Goal: Book appointment/travel/reservation

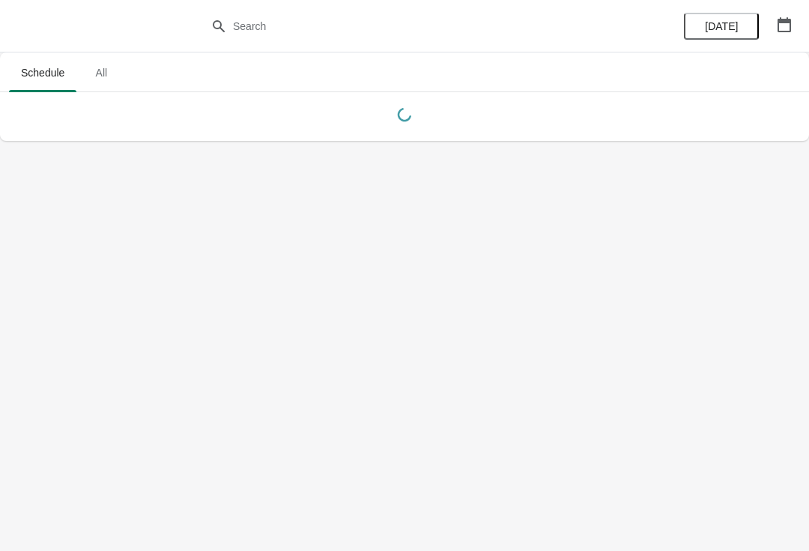
click at [784, 27] on icon "button" at bounding box center [784, 24] width 15 height 15
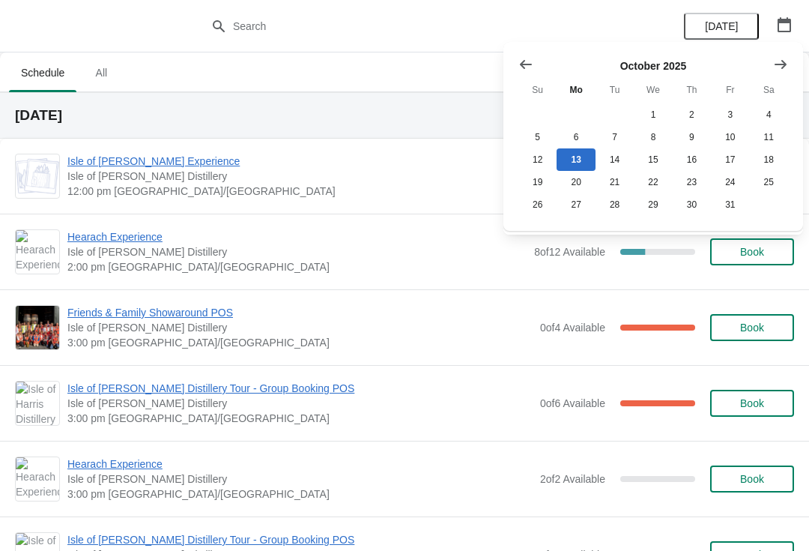
click at [187, 159] on span "Isle of [PERSON_NAME] Experience" at bounding box center [296, 161] width 459 height 15
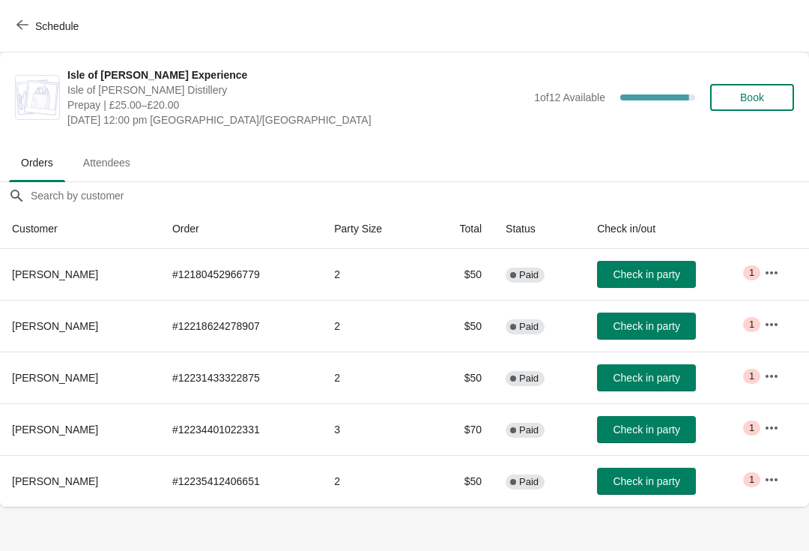
click at [676, 273] on span "Check in party" at bounding box center [646, 274] width 67 height 12
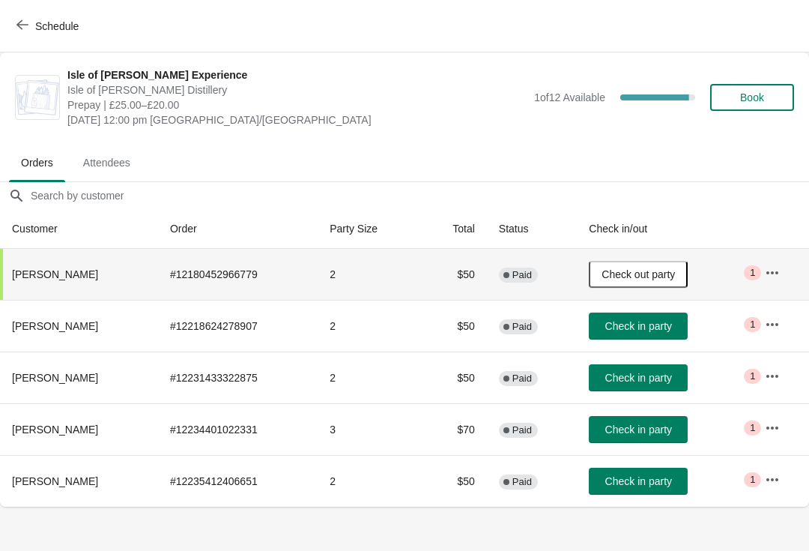
click at [23, 13] on button "Schedule" at bounding box center [48, 26] width 83 height 27
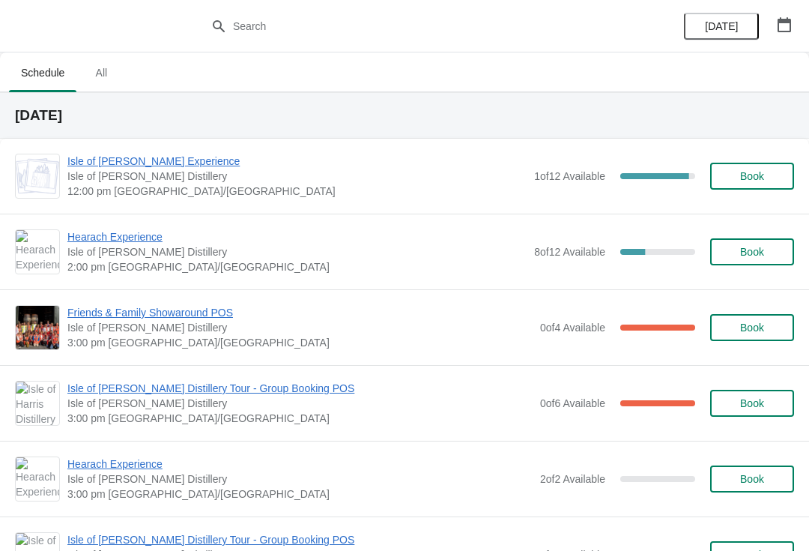
click at [121, 235] on span "Hearach Experience" at bounding box center [296, 236] width 459 height 15
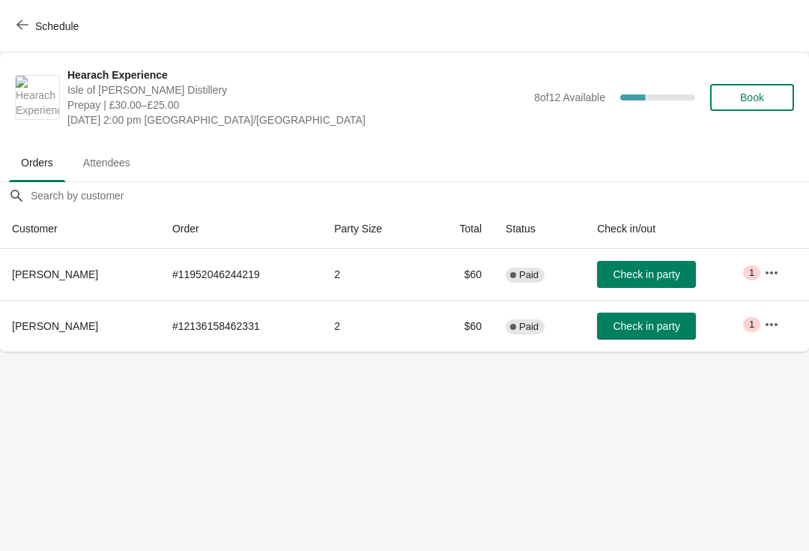
click at [756, 99] on span "Book" at bounding box center [752, 97] width 24 height 12
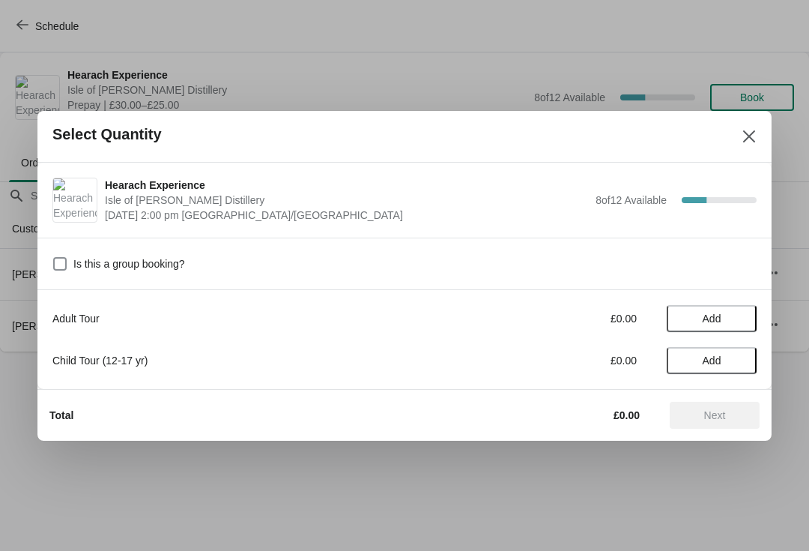
click at [716, 315] on span "Add" at bounding box center [712, 318] width 19 height 12
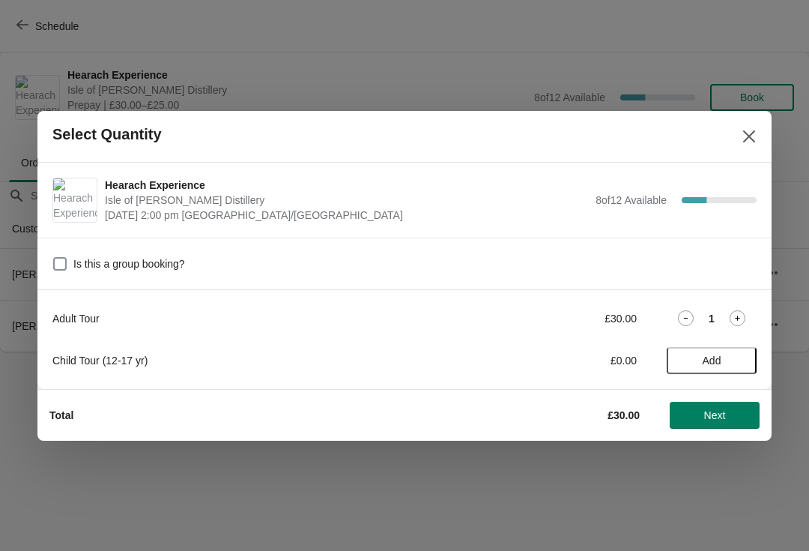
click at [753, 319] on div "1" at bounding box center [712, 318] width 90 height 16
click at [741, 315] on icon at bounding box center [738, 318] width 16 height 16
click at [709, 412] on span "Next" at bounding box center [715, 415] width 22 height 12
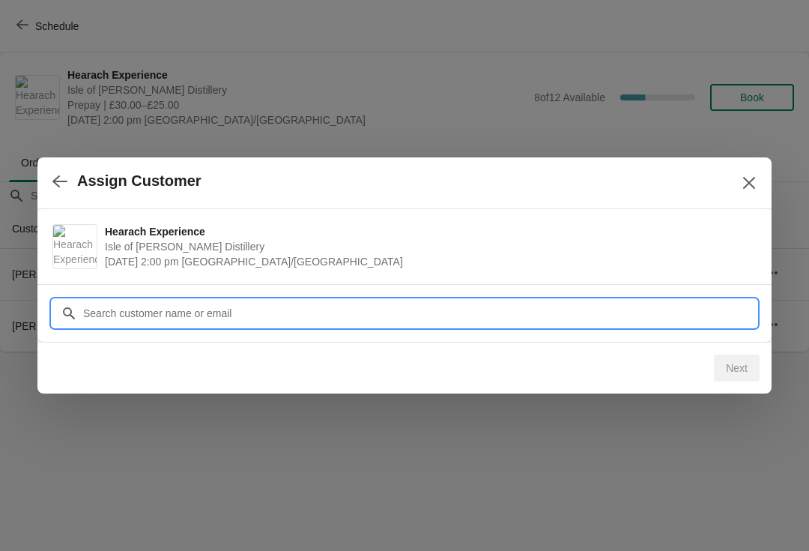
click at [289, 312] on input "Customer" at bounding box center [419, 313] width 674 height 27
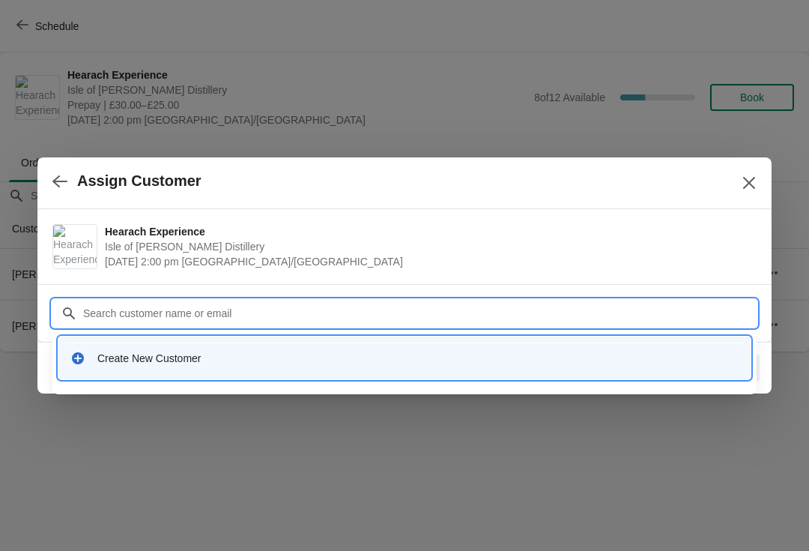
click at [167, 357] on div "Create New Customer" at bounding box center [417, 358] width 641 height 15
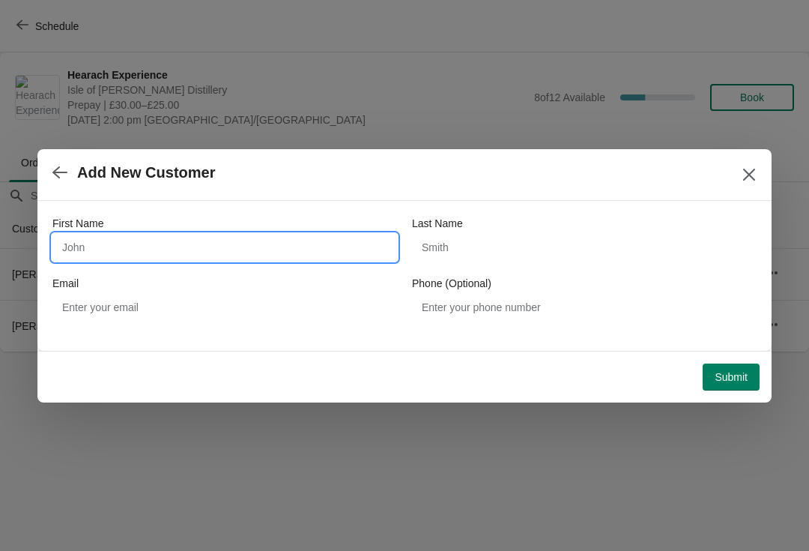
click at [129, 243] on input "First Name" at bounding box center [224, 247] width 345 height 27
type input "Cecilia"
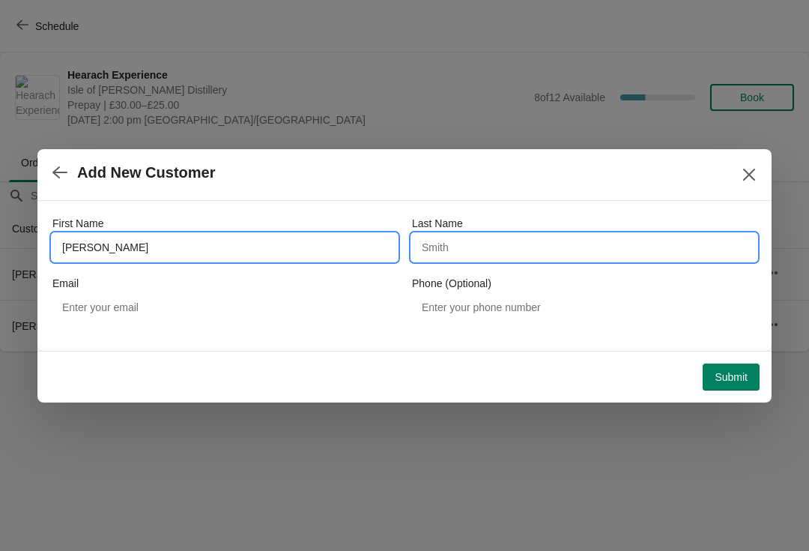
click at [500, 252] on input "Last Name" at bounding box center [584, 247] width 345 height 27
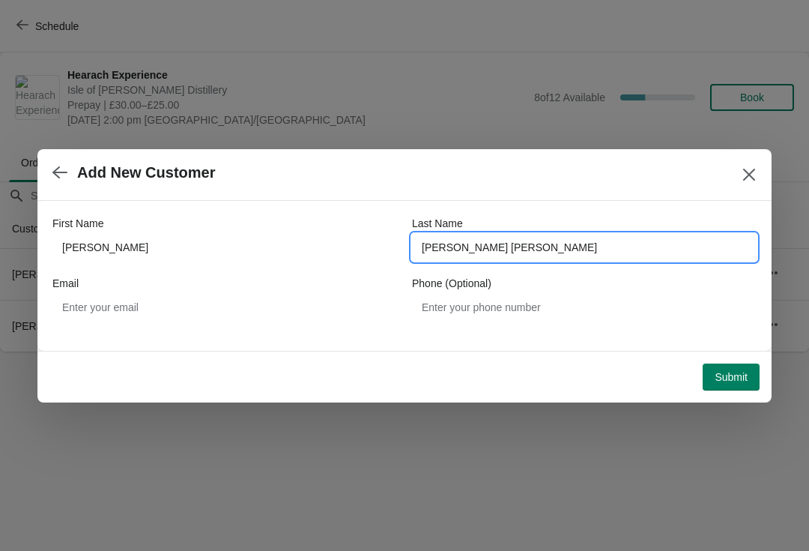
type input "Gobbi Frattini"
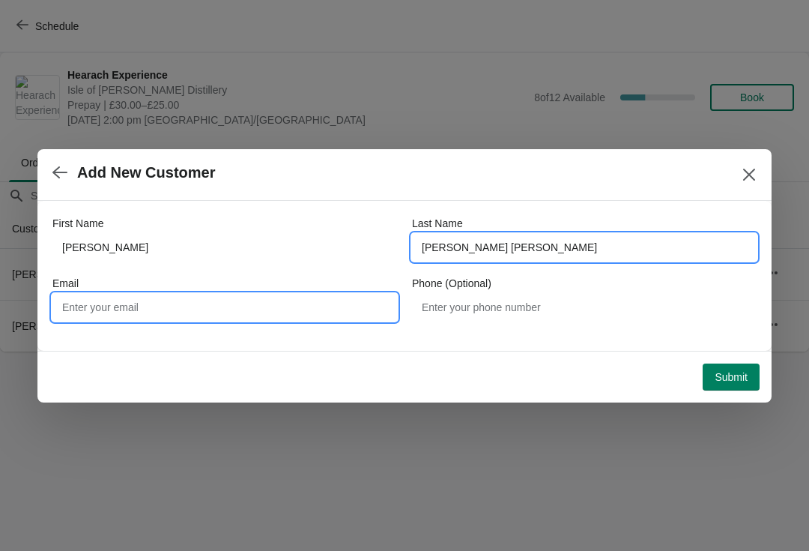
click at [210, 303] on input "Email" at bounding box center [224, 307] width 345 height 27
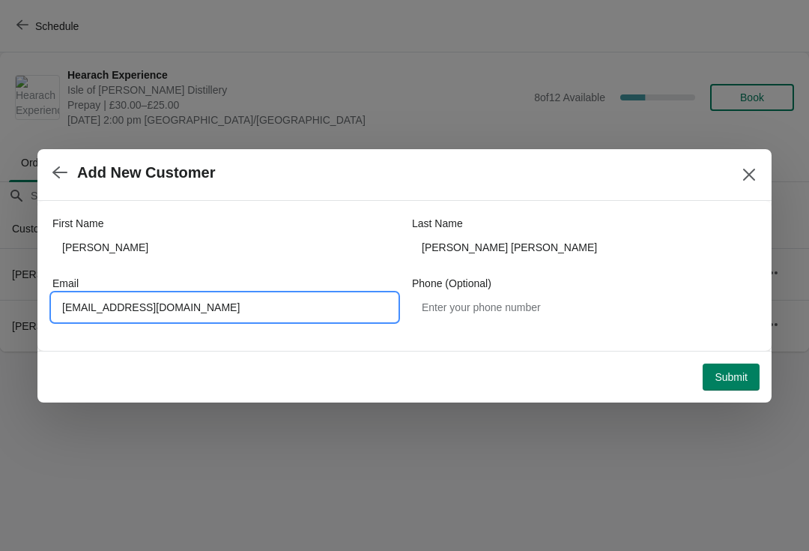
type input "ceciliagfrattini@gmail.com"
click at [733, 371] on span "Submit" at bounding box center [731, 377] width 33 height 12
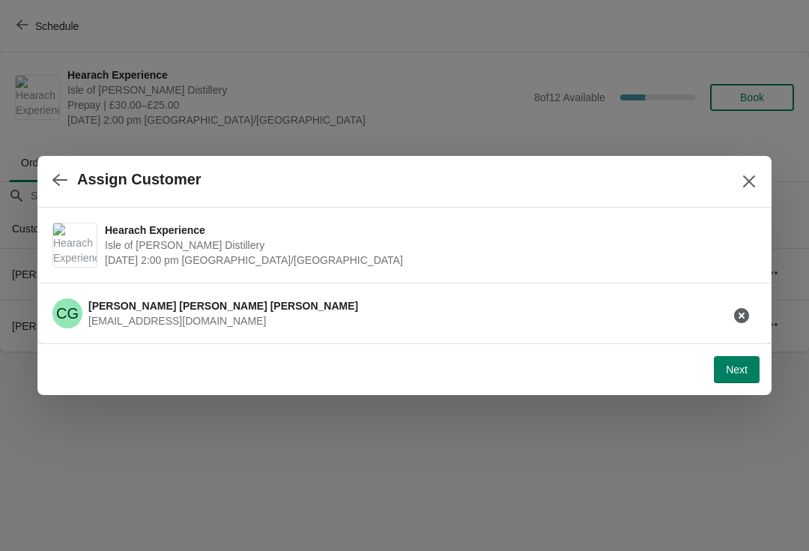
click at [743, 371] on span "Next" at bounding box center [737, 369] width 22 height 12
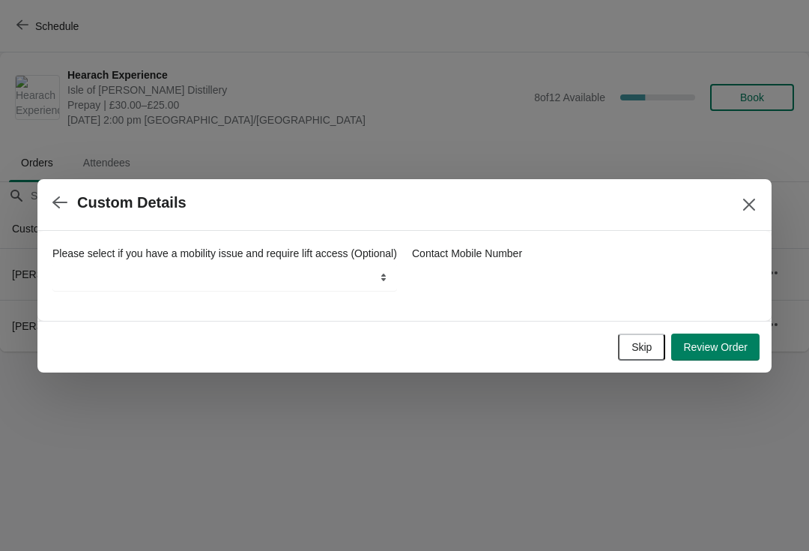
click at [635, 347] on span "Skip" at bounding box center [641, 347] width 20 height 12
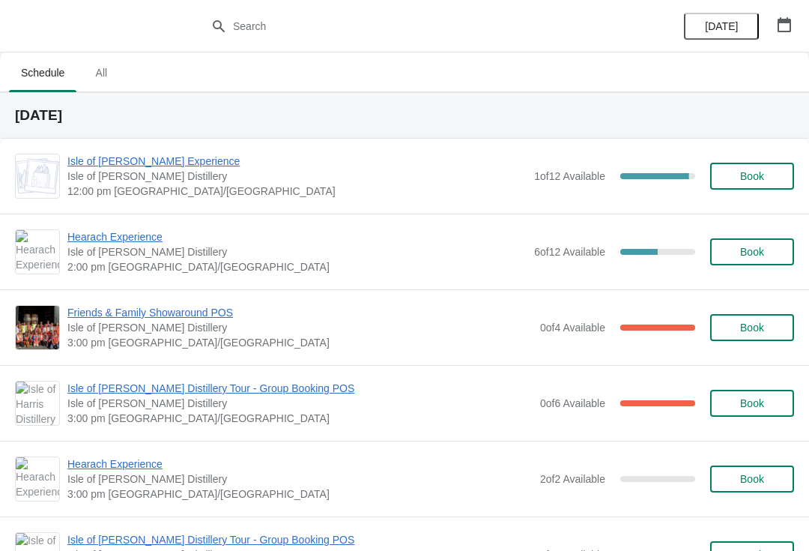
click at [139, 155] on span "Isle of [PERSON_NAME] Experience" at bounding box center [296, 161] width 459 height 15
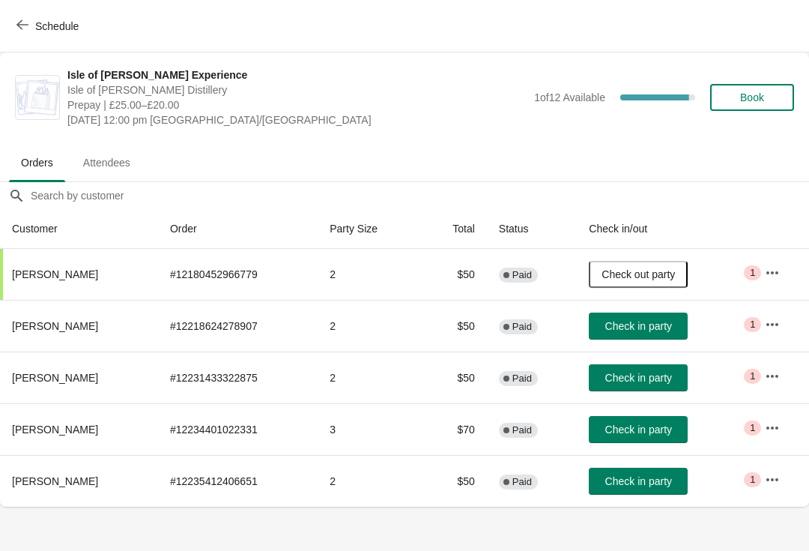
click at [660, 320] on span "Check in party" at bounding box center [638, 326] width 67 height 12
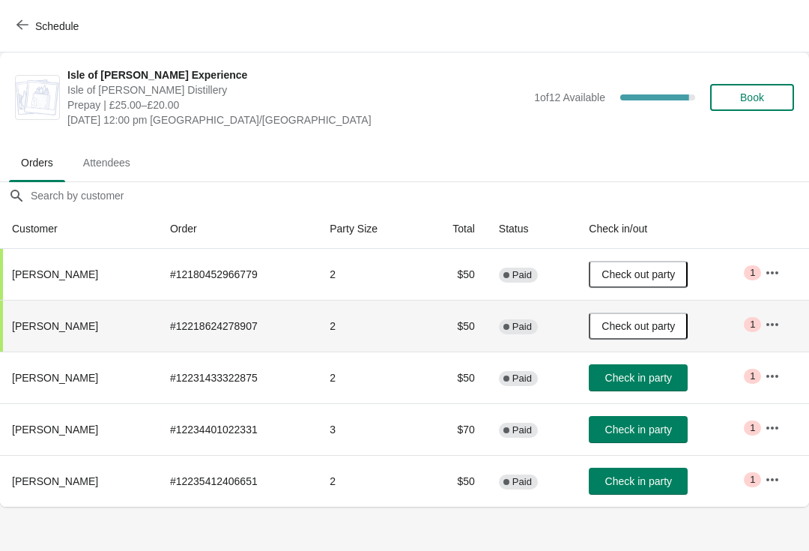
click at [664, 473] on button "Check in party" at bounding box center [638, 480] width 99 height 27
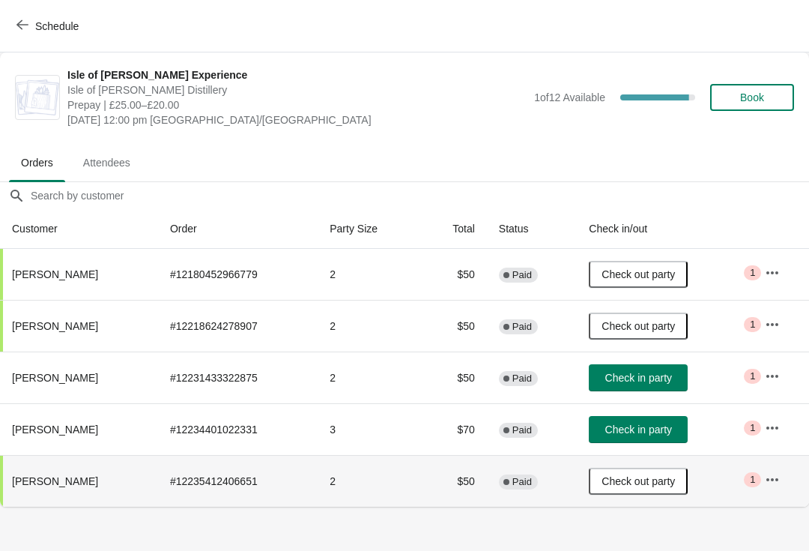
click at [658, 431] on span "Check in party" at bounding box center [638, 429] width 67 height 12
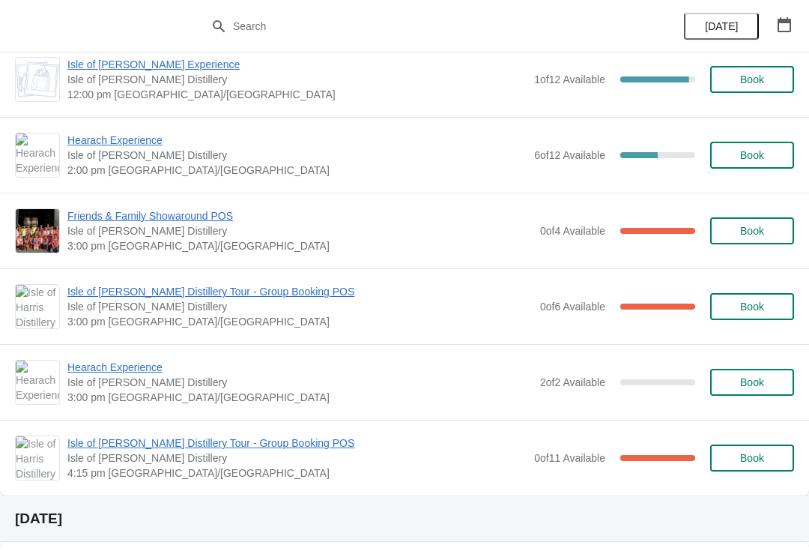
scroll to position [103, 0]
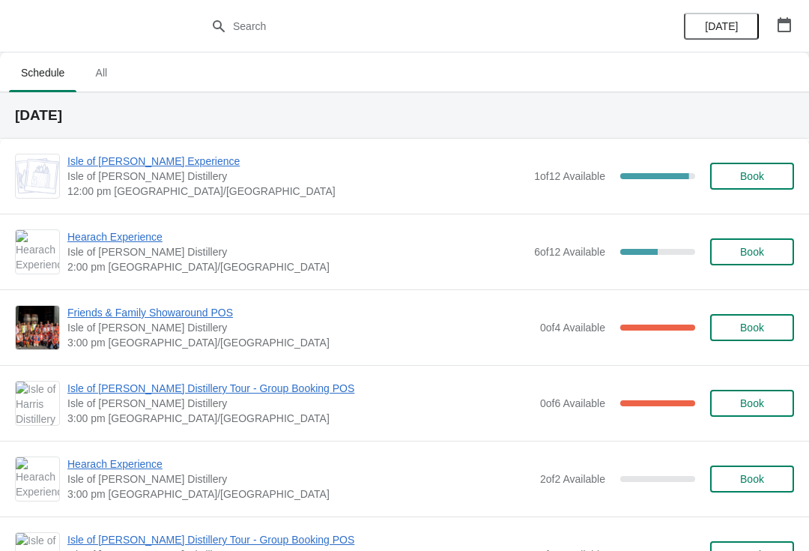
click at [117, 154] on span "Isle of [PERSON_NAME] Experience" at bounding box center [296, 161] width 459 height 15
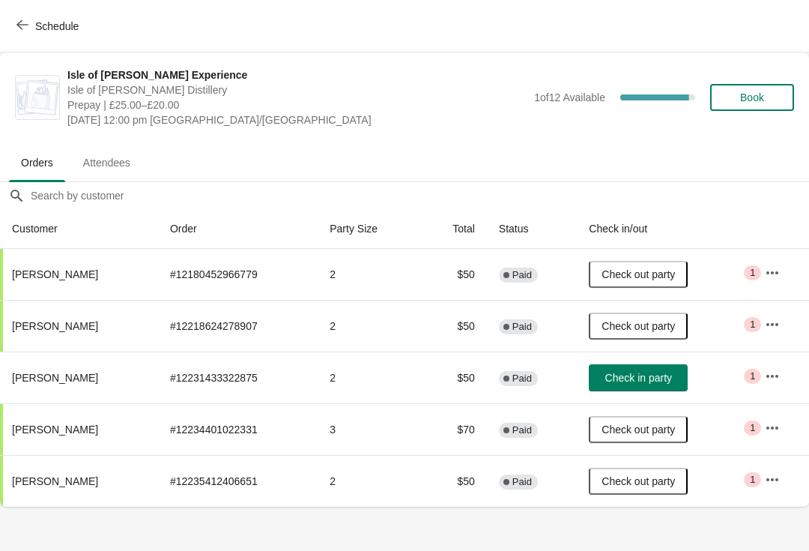
click at [655, 377] on span "Check in party" at bounding box center [638, 378] width 67 height 12
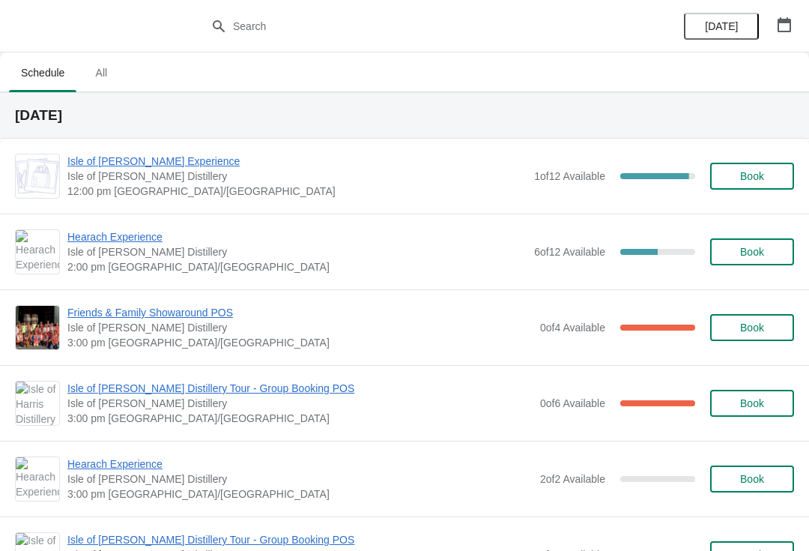
click at [133, 239] on span "Hearach Experience" at bounding box center [296, 236] width 459 height 15
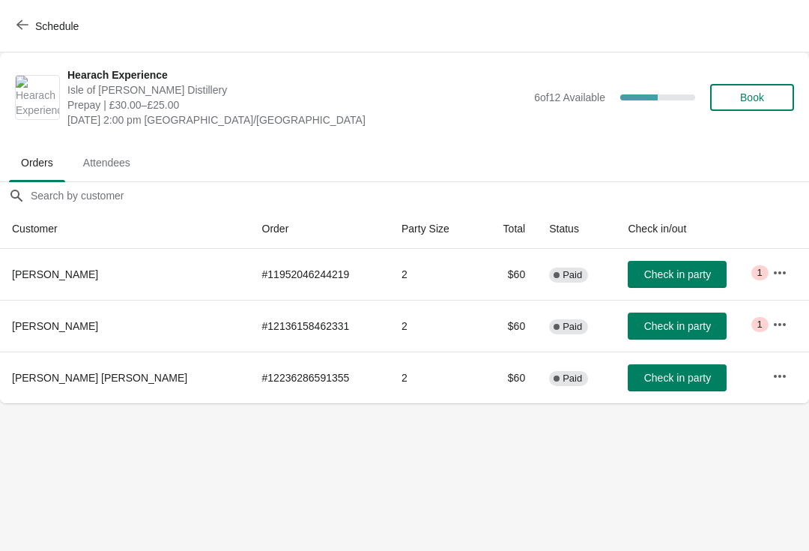
click at [43, 26] on span "Schedule" at bounding box center [56, 26] width 43 height 12
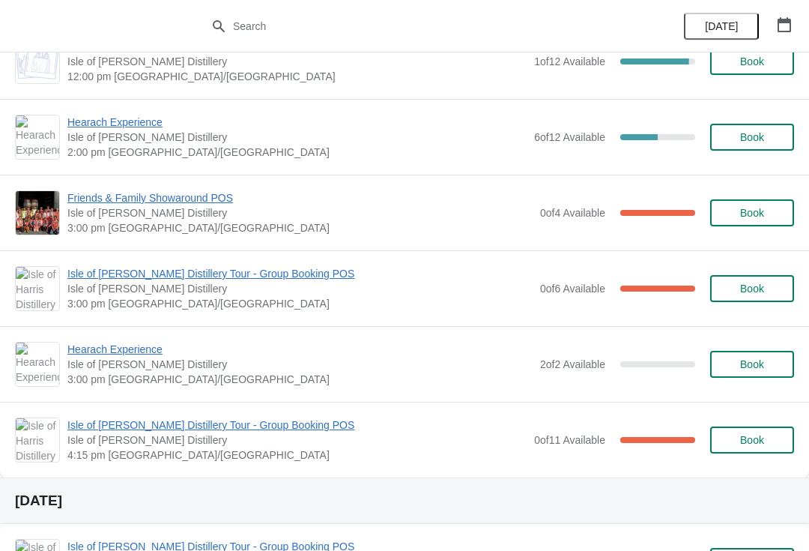
scroll to position [114, 0]
click at [218, 274] on span "Isle of [PERSON_NAME] Distillery Tour - Group Booking POS" at bounding box center [299, 274] width 465 height 15
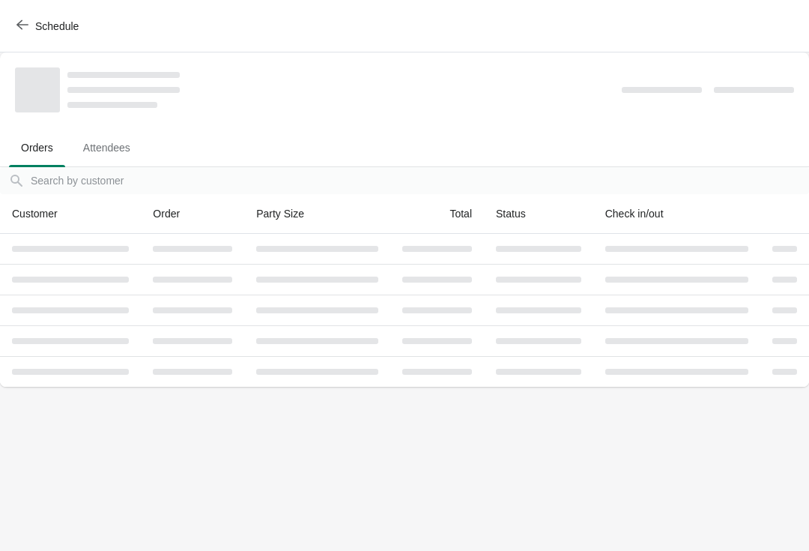
scroll to position [0, 0]
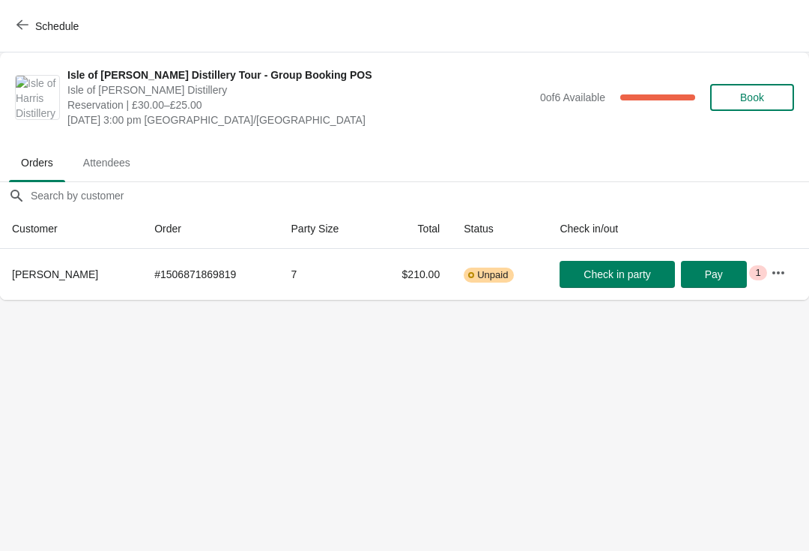
click at [55, 35] on button "Schedule" at bounding box center [48, 26] width 83 height 27
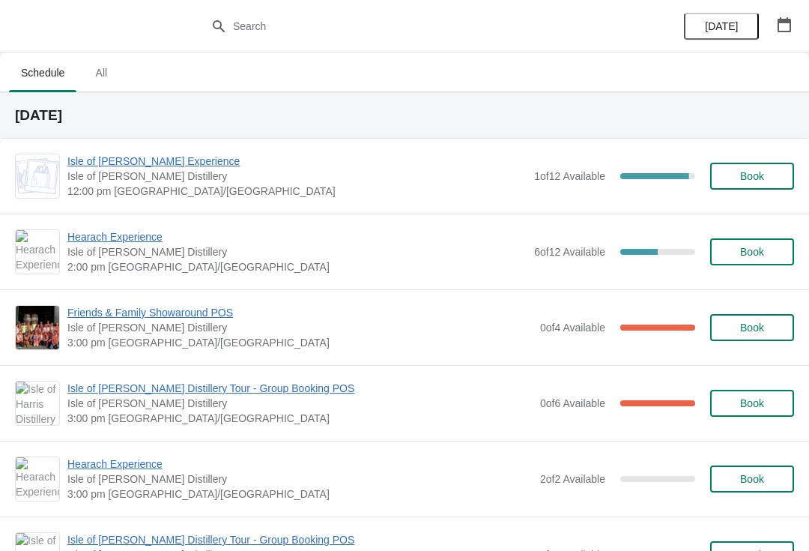
click at [117, 459] on span "Hearach Experience" at bounding box center [299, 463] width 465 height 15
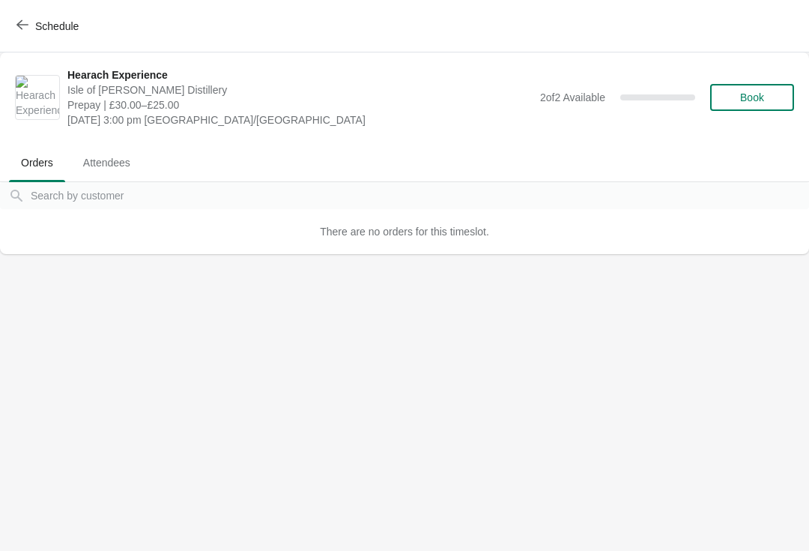
click at [68, 28] on span "Schedule" at bounding box center [56, 26] width 43 height 12
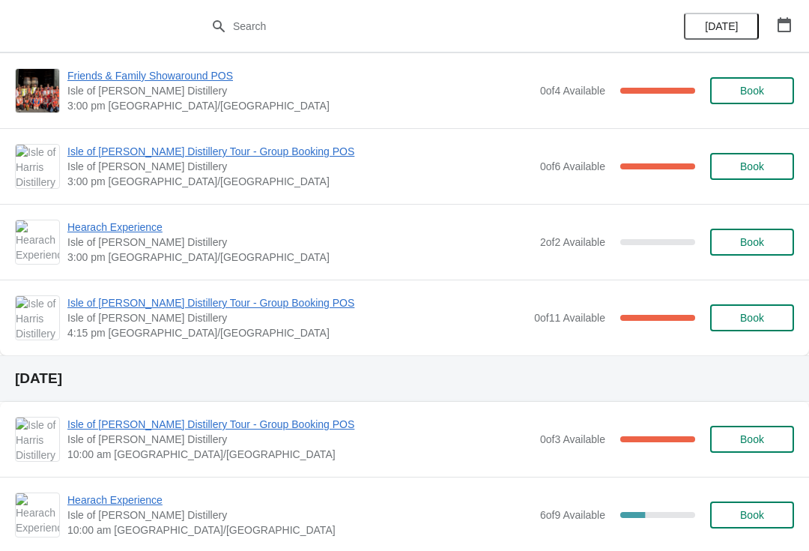
scroll to position [254, 0]
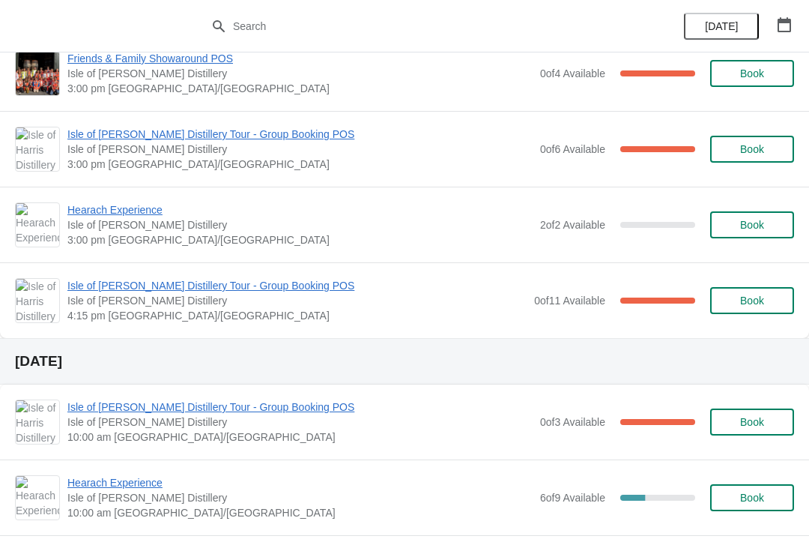
click at [181, 285] on span "Isle of [PERSON_NAME] Distillery Tour - Group Booking POS" at bounding box center [296, 285] width 459 height 15
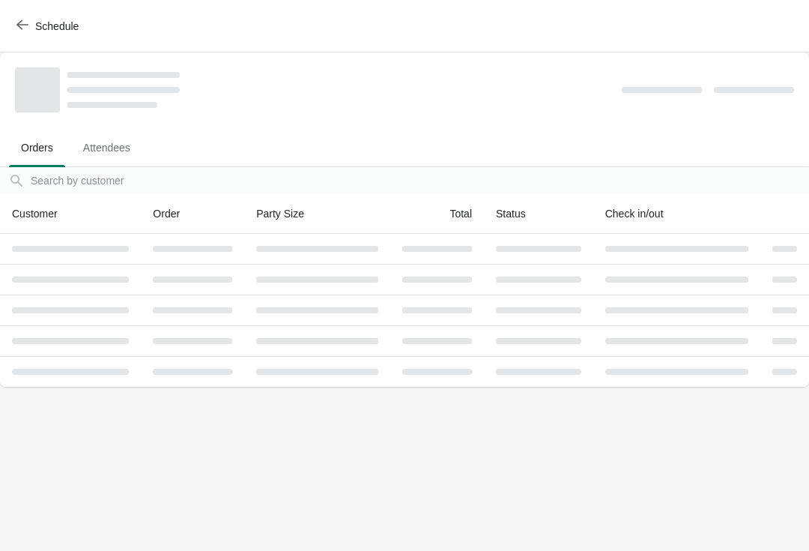
scroll to position [0, 0]
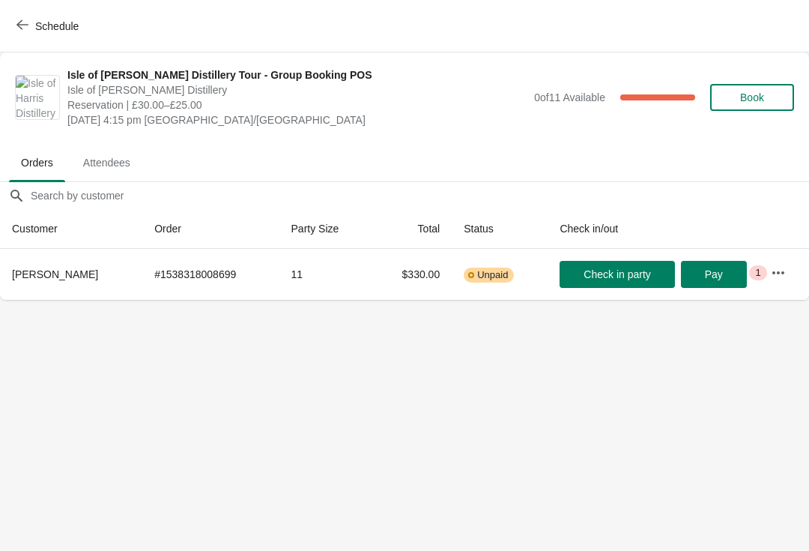
click at [41, 30] on span "Schedule" at bounding box center [56, 26] width 43 height 12
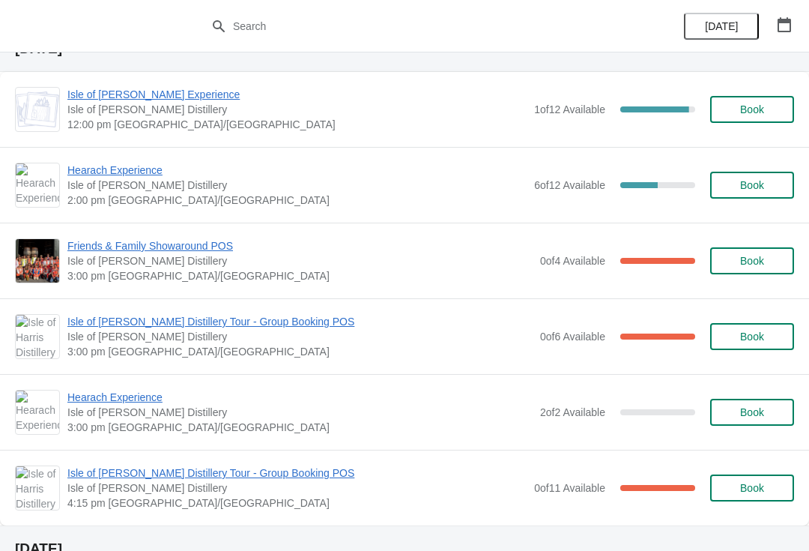
scroll to position [66, 0]
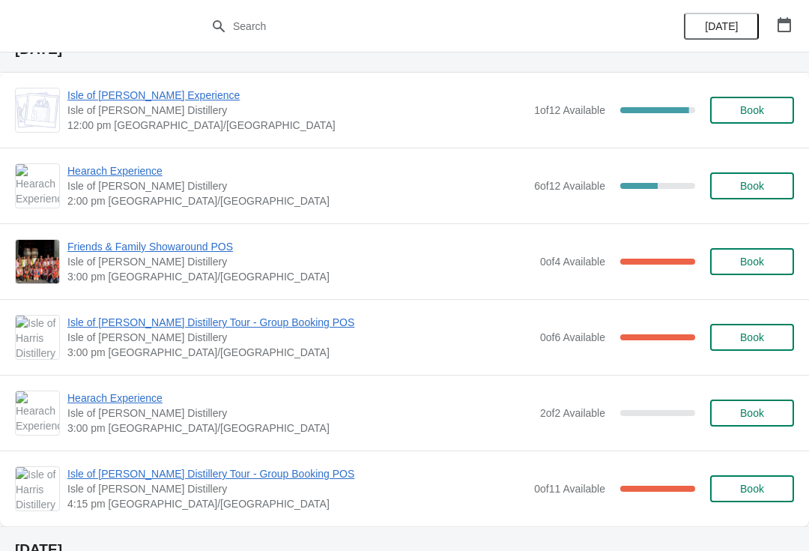
click at [145, 396] on span "Hearach Experience" at bounding box center [299, 397] width 465 height 15
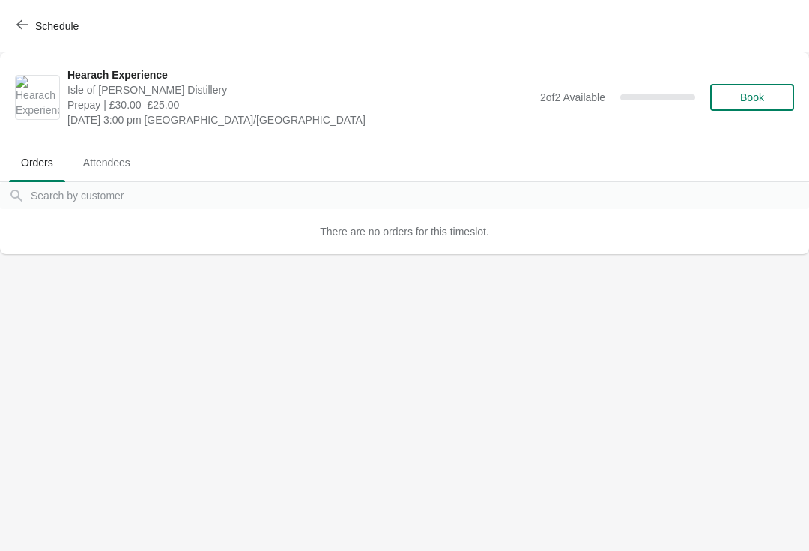
scroll to position [0, 0]
click at [50, 29] on span "Schedule" at bounding box center [56, 26] width 43 height 12
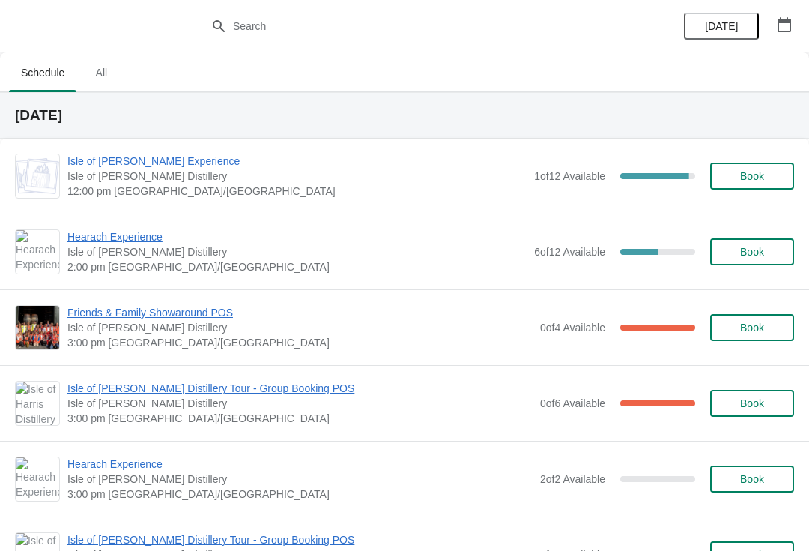
click at [122, 243] on span "Hearach Experience" at bounding box center [296, 236] width 459 height 15
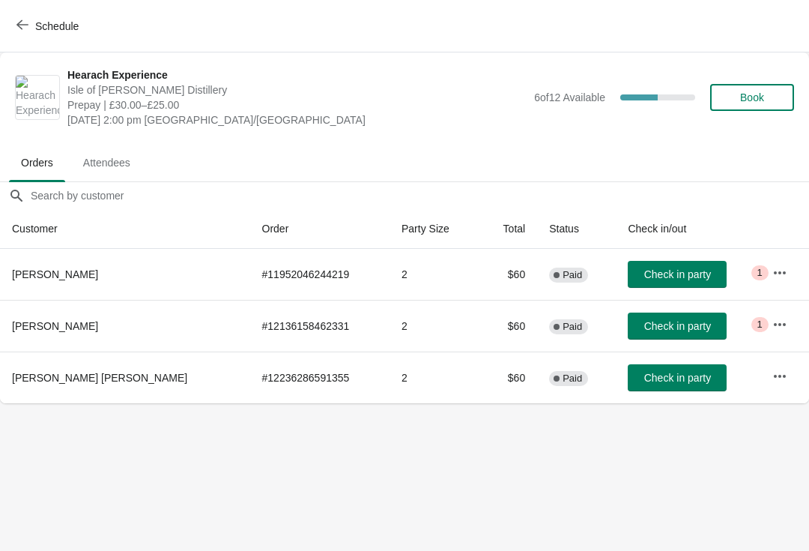
click at [52, 23] on span "Schedule" at bounding box center [56, 26] width 43 height 12
